Goal: Navigation & Orientation: Go to known website

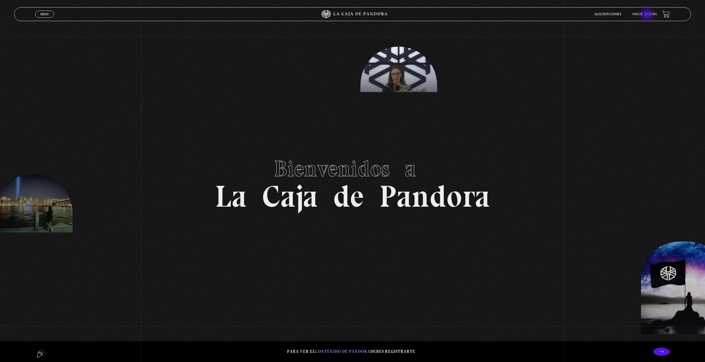
click at [647, 15] on link "Inicie sesión" at bounding box center [644, 14] width 24 height 3
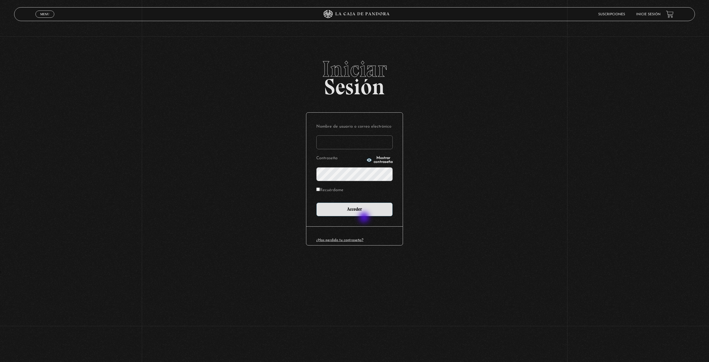
type input "fedebarquero@protonmail.com"
click at [366, 219] on div "Nombre de usuario o correo electrónico fedebarquero@protonmail.com Contraseña M…" at bounding box center [354, 169] width 96 height 114
click at [366, 214] on input "Acceder" at bounding box center [354, 209] width 76 height 14
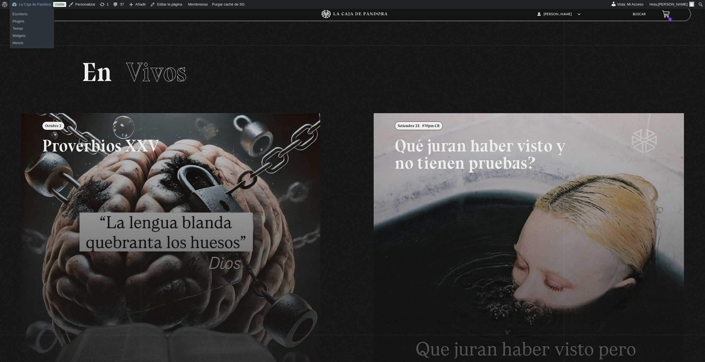
click at [22, 7] on link "La Caja de Pandora" at bounding box center [31, 4] width 43 height 9
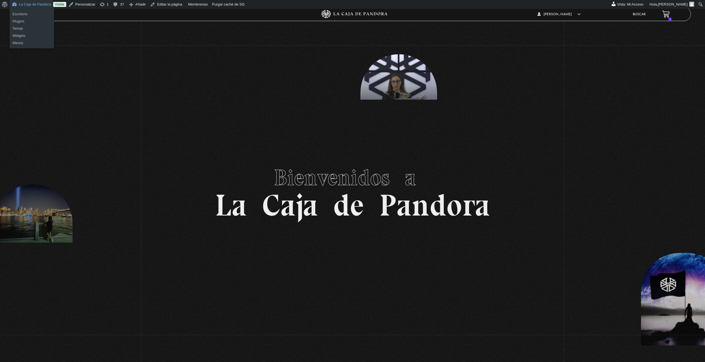
click at [36, 5] on link "La Caja de Pandora" at bounding box center [31, 4] width 43 height 9
